Goal: Information Seeking & Learning: Learn about a topic

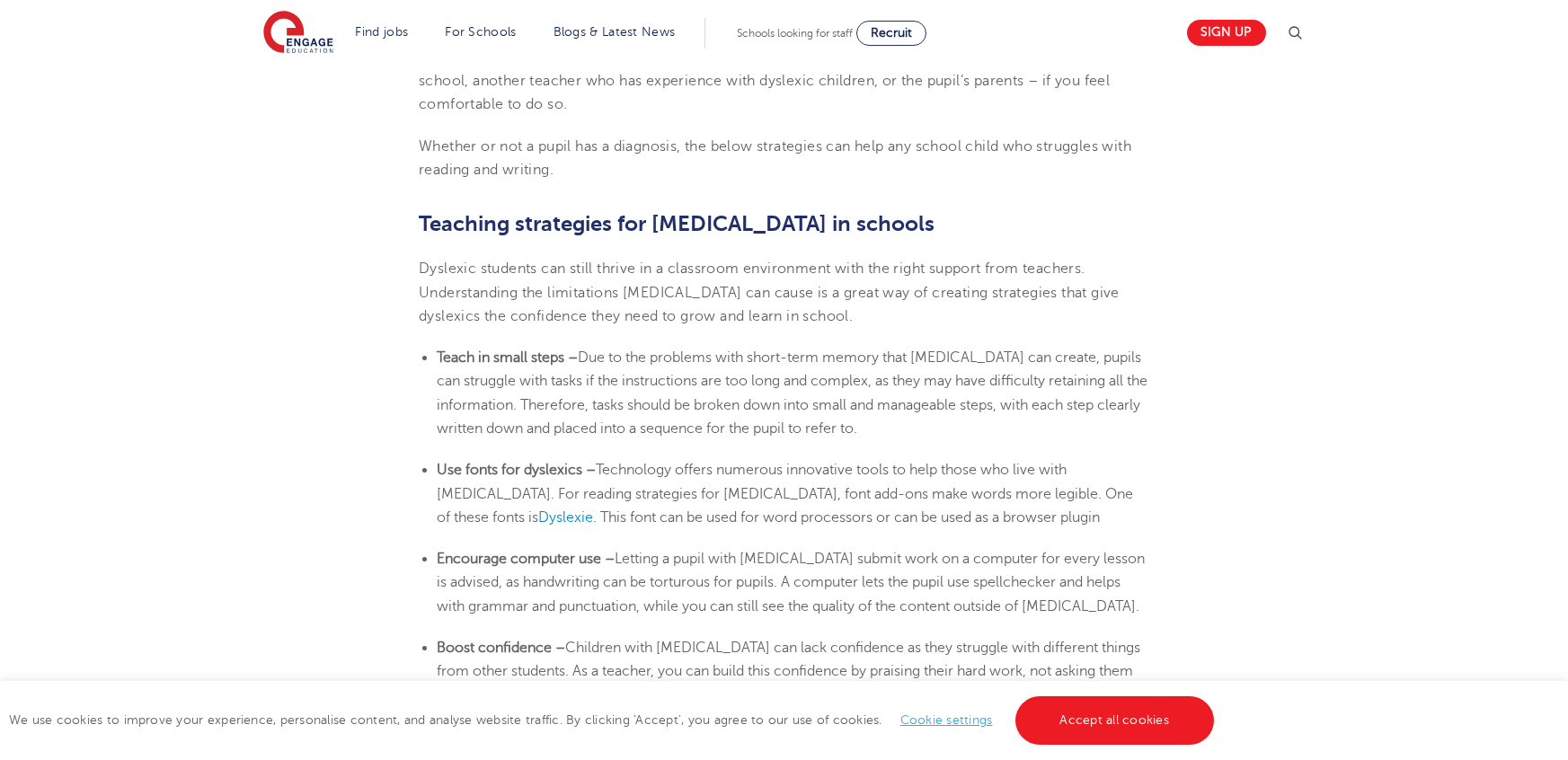
scroll to position [2871, 0]
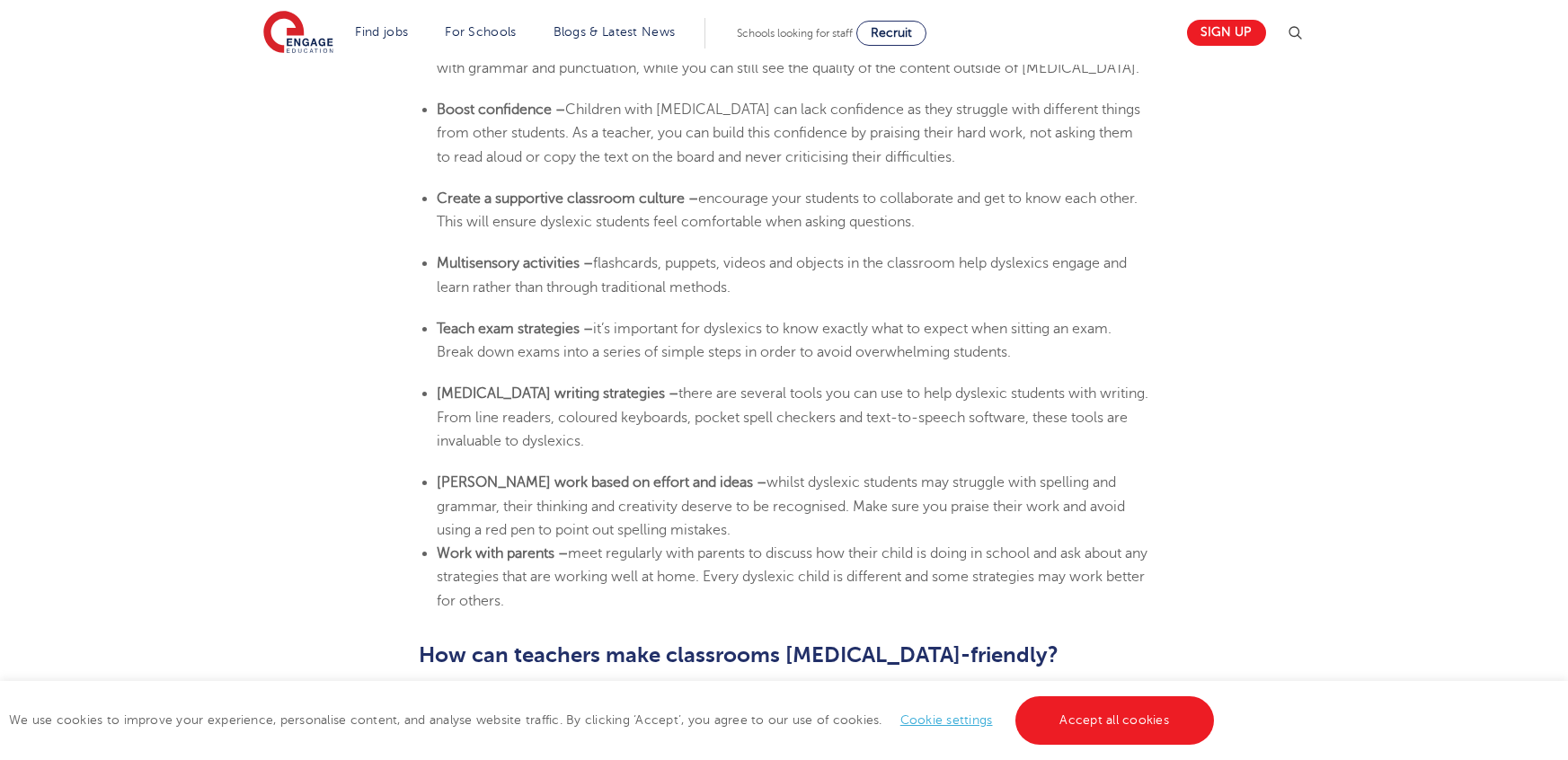
scroll to position [3403, 0]
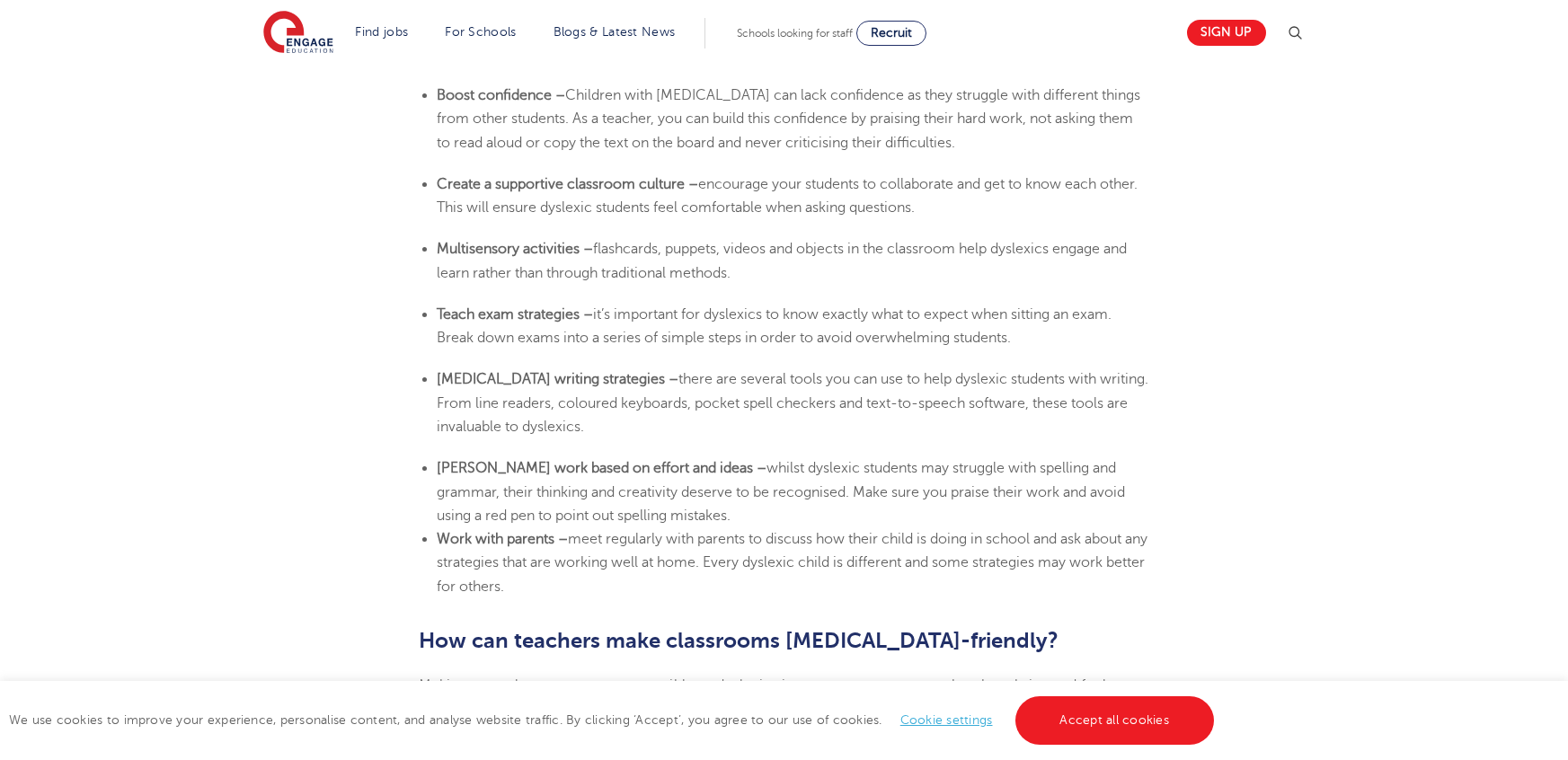
drag, startPoint x: 956, startPoint y: 299, endPoint x: 426, endPoint y: 293, distance: 530.0
click at [428, 303] on ul "Teach exam strategies – it’s important for dyslexics to know exactly what to ex…" at bounding box center [784, 327] width 731 height 47
copy span "Break down exams into a series of simple steps in order to avoid overwhelming"
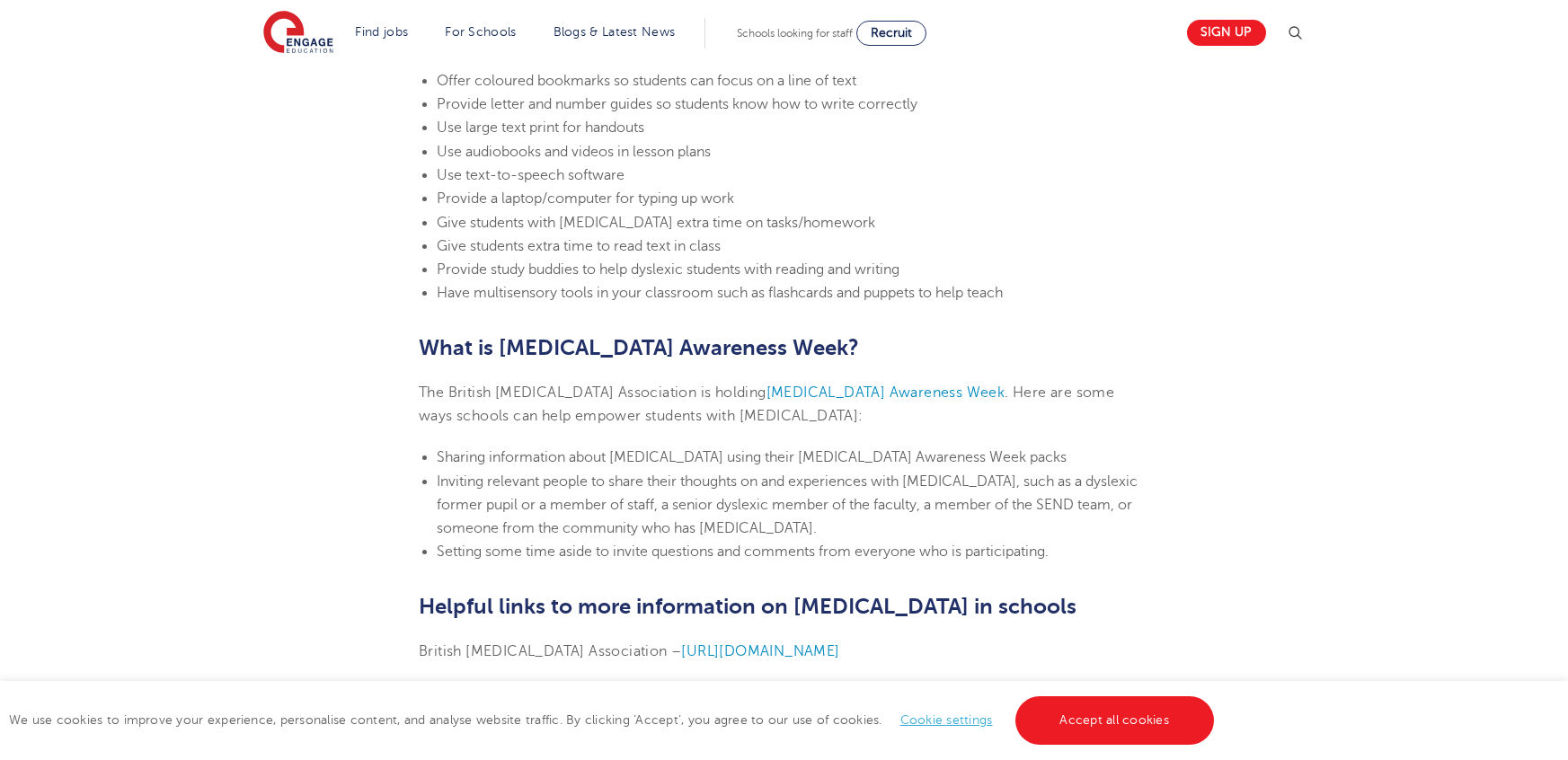
scroll to position [3885, 0]
